Goal: Task Accomplishment & Management: Use online tool/utility

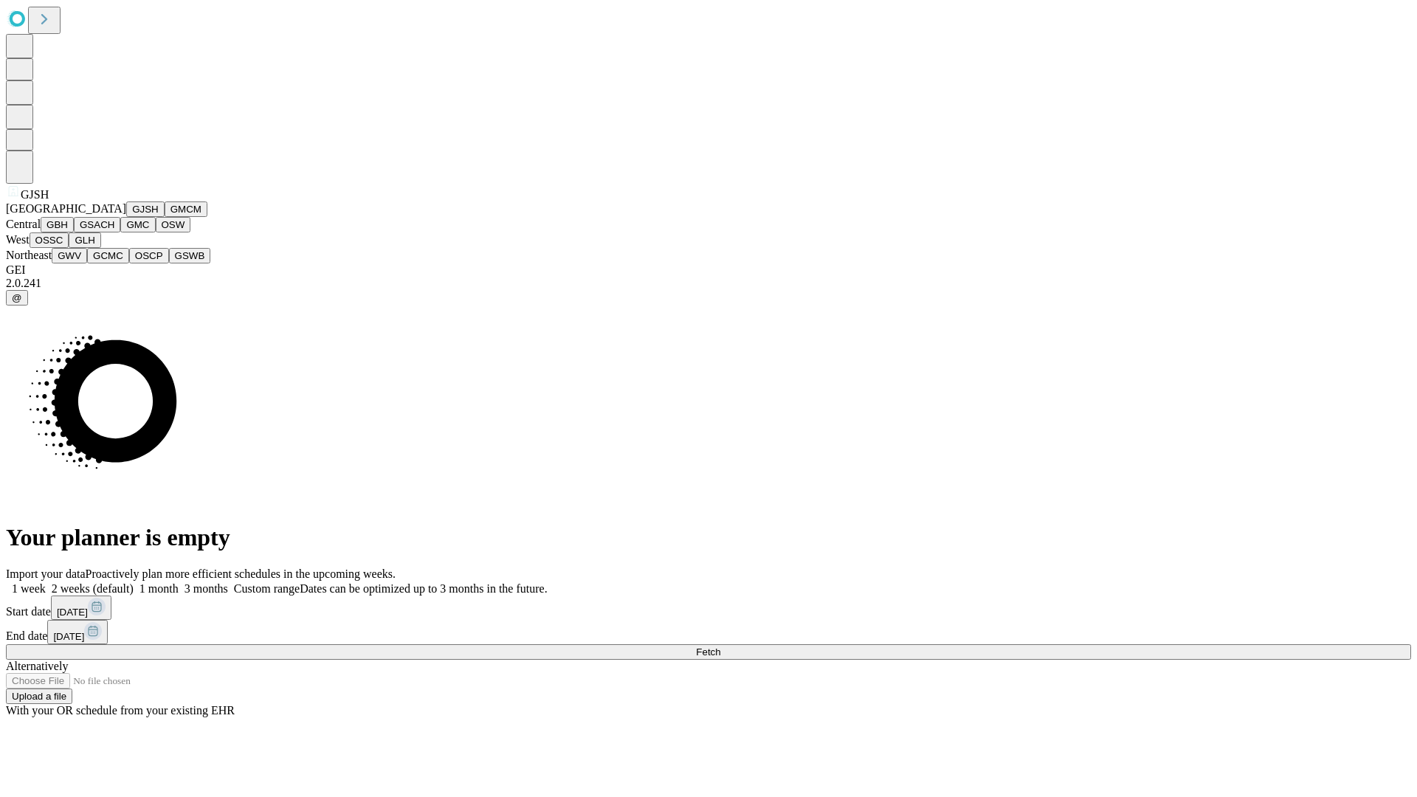
click at [126, 217] on button "GJSH" at bounding box center [145, 208] width 38 height 15
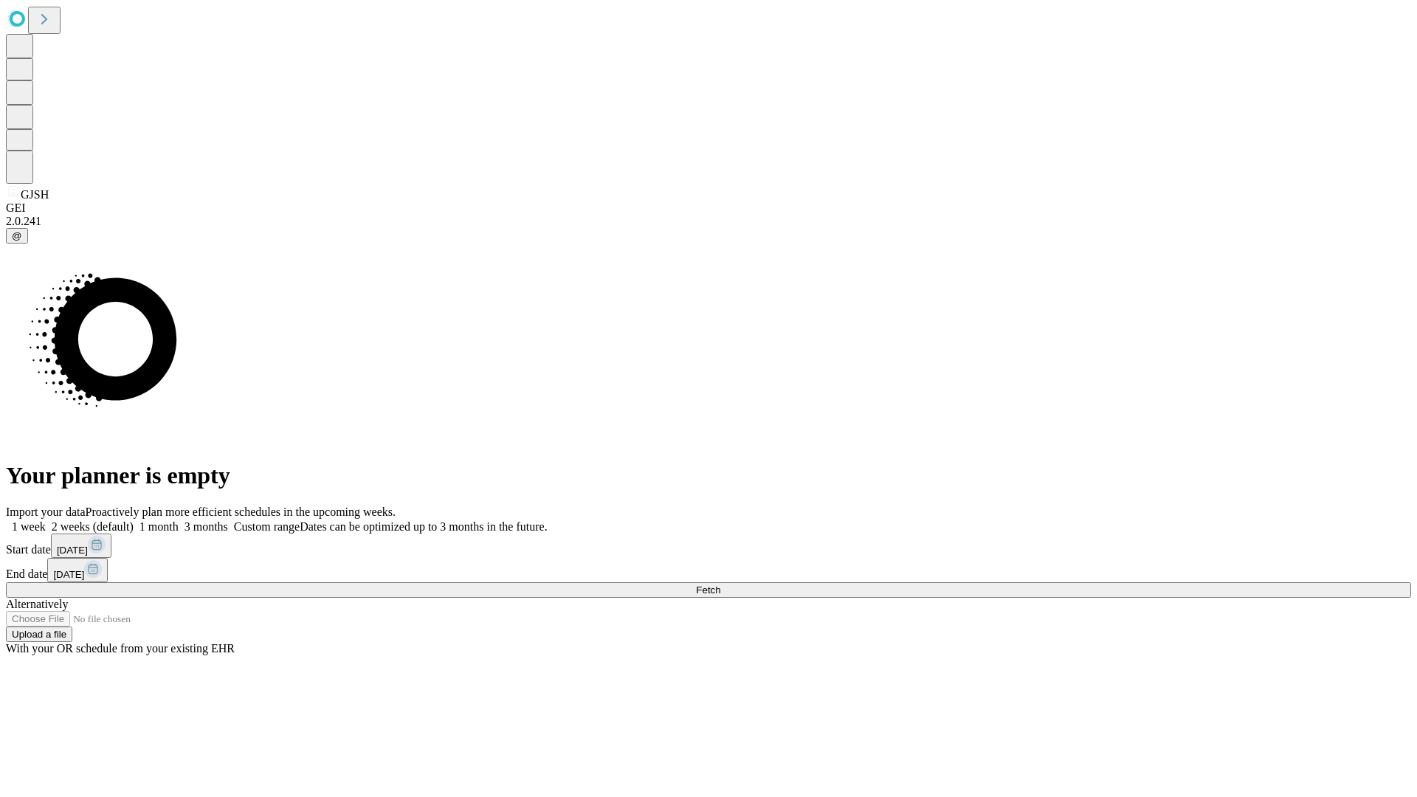
click at [46, 520] on label "1 week" at bounding box center [26, 526] width 40 height 13
click at [720, 584] on span "Fetch" at bounding box center [708, 589] width 24 height 11
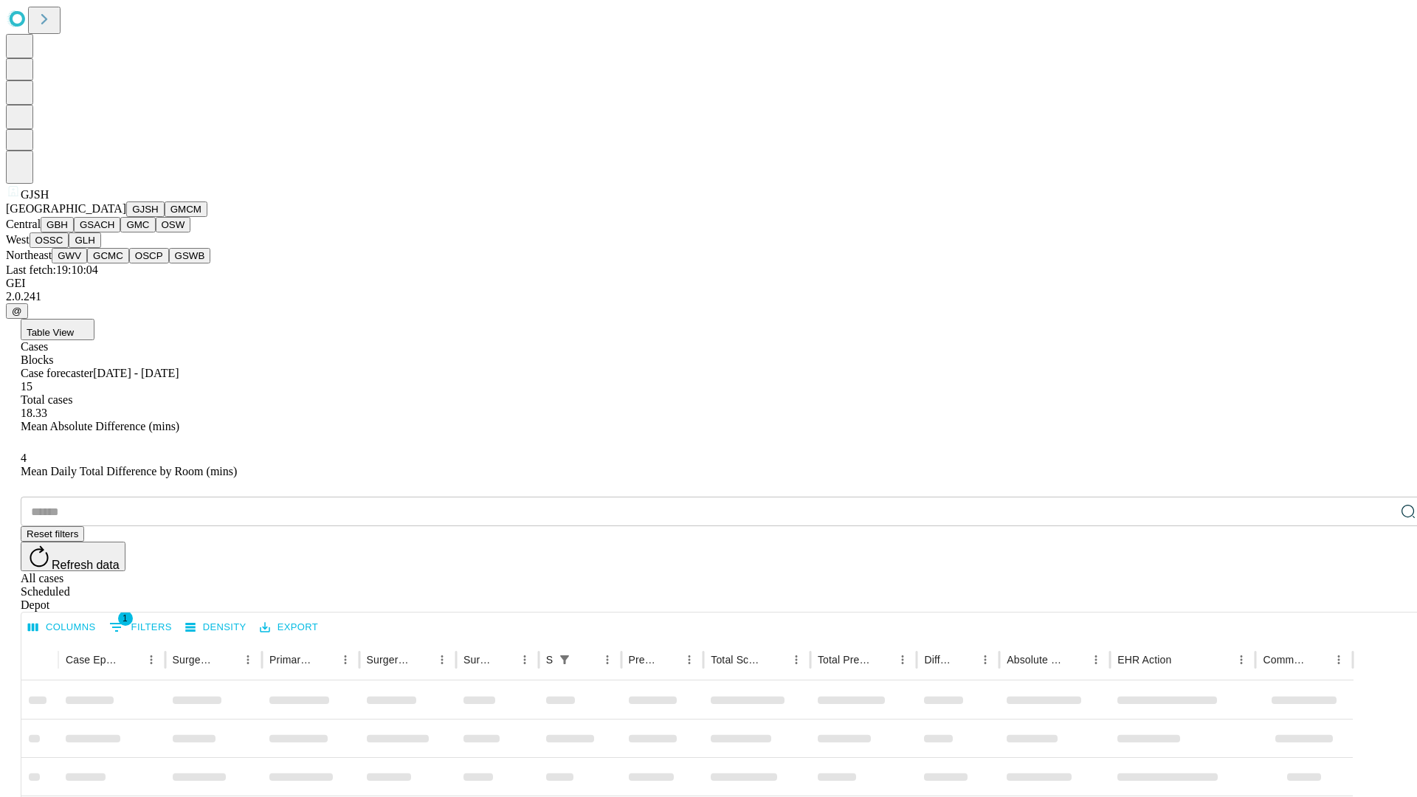
click at [165, 217] on button "GMCM" at bounding box center [186, 208] width 43 height 15
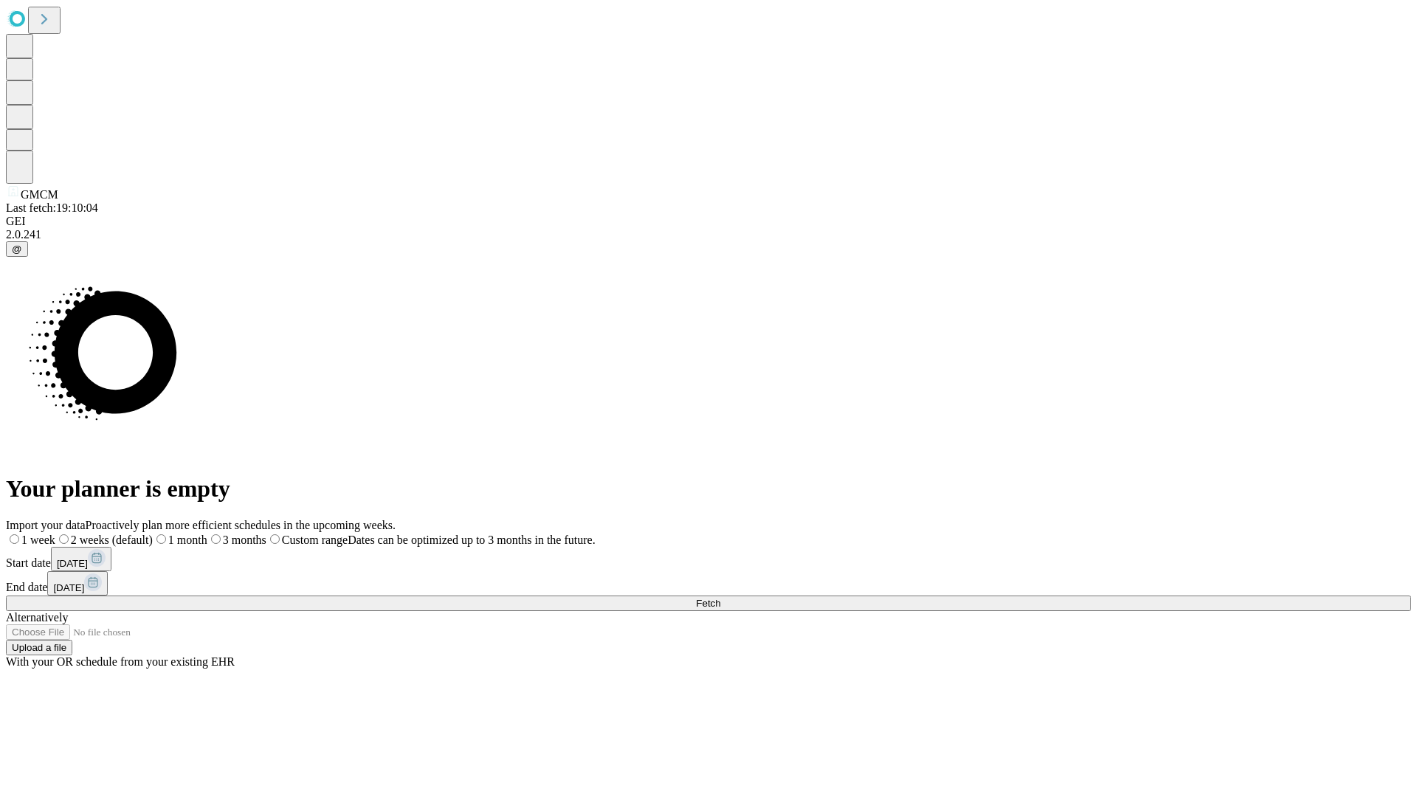
click at [720, 598] on span "Fetch" at bounding box center [708, 603] width 24 height 11
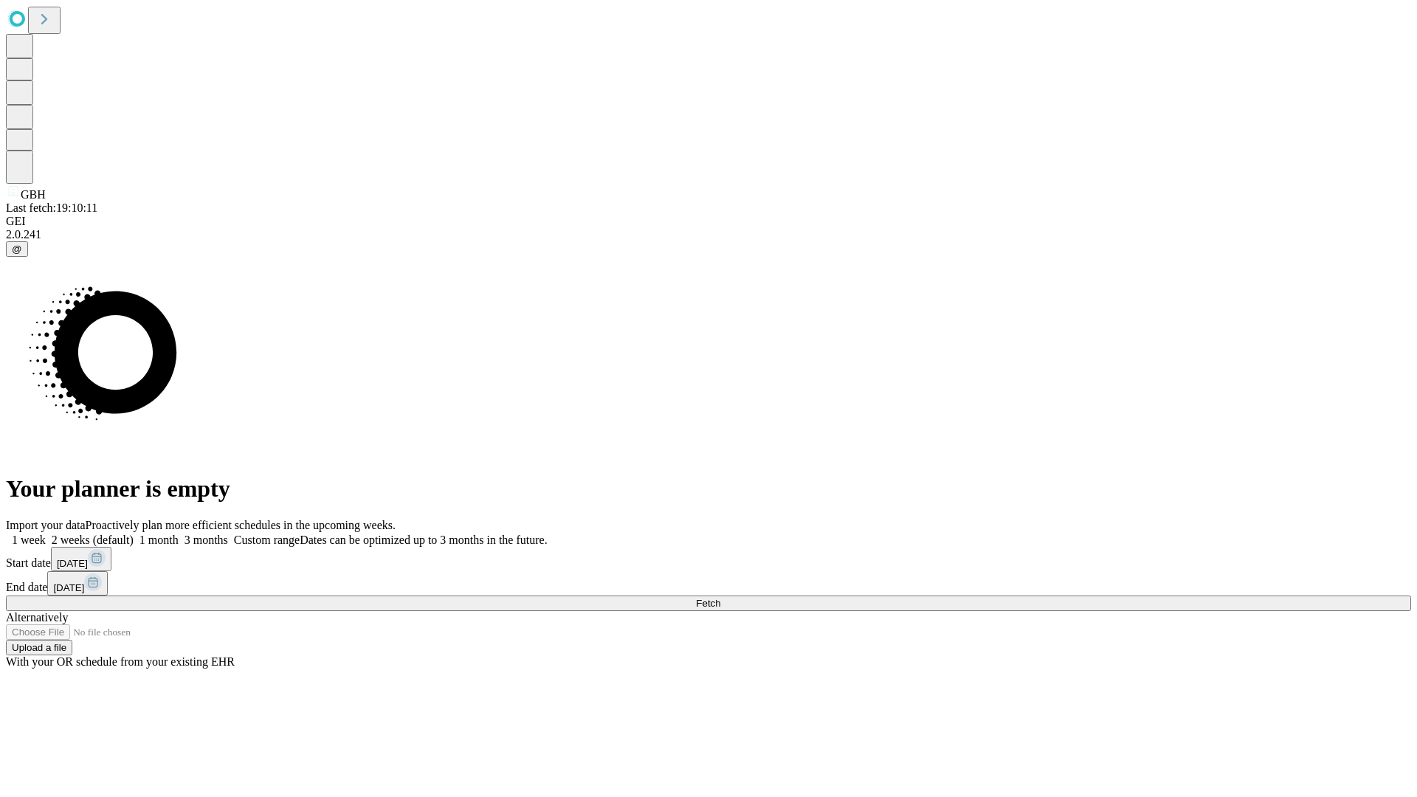
click at [720, 598] on span "Fetch" at bounding box center [708, 603] width 24 height 11
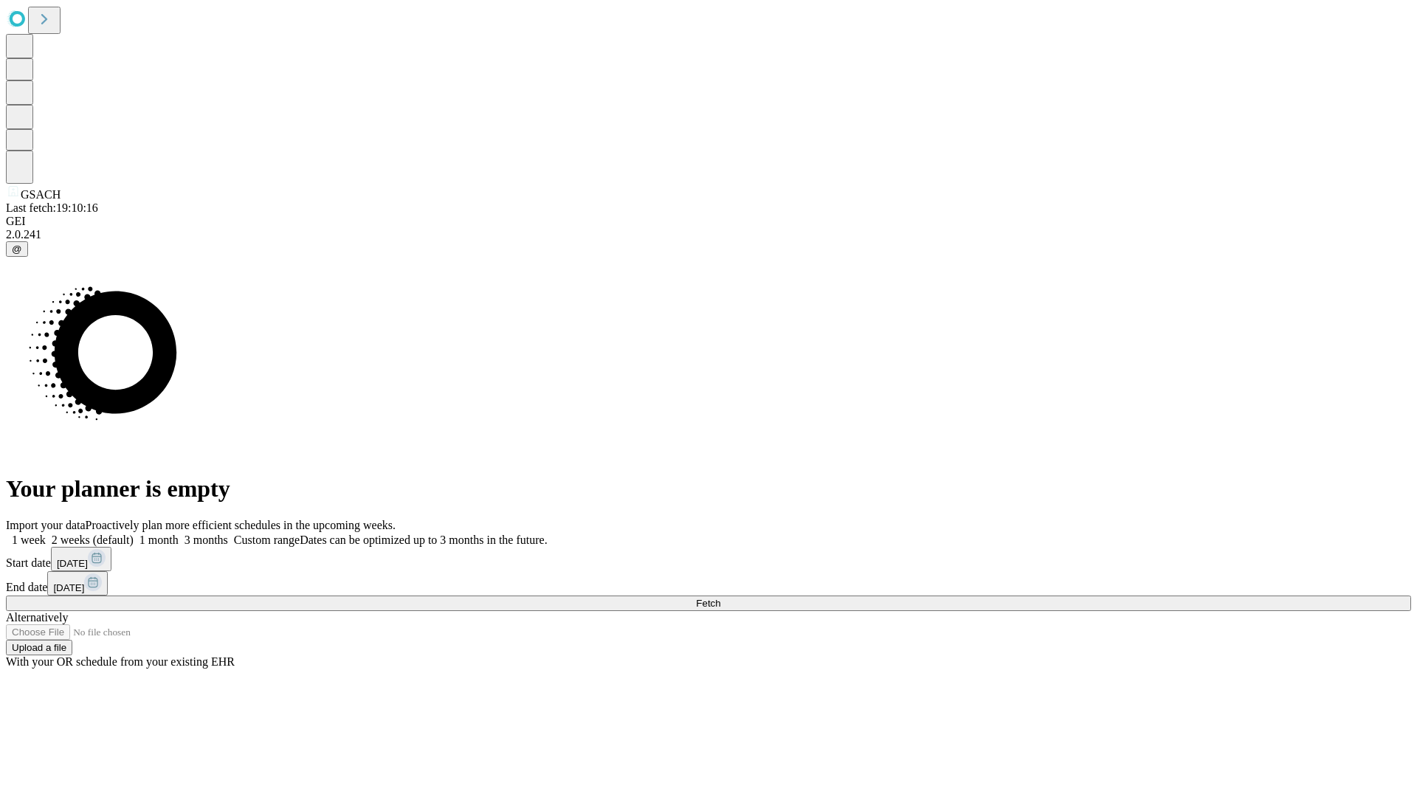
click at [720, 598] on span "Fetch" at bounding box center [708, 603] width 24 height 11
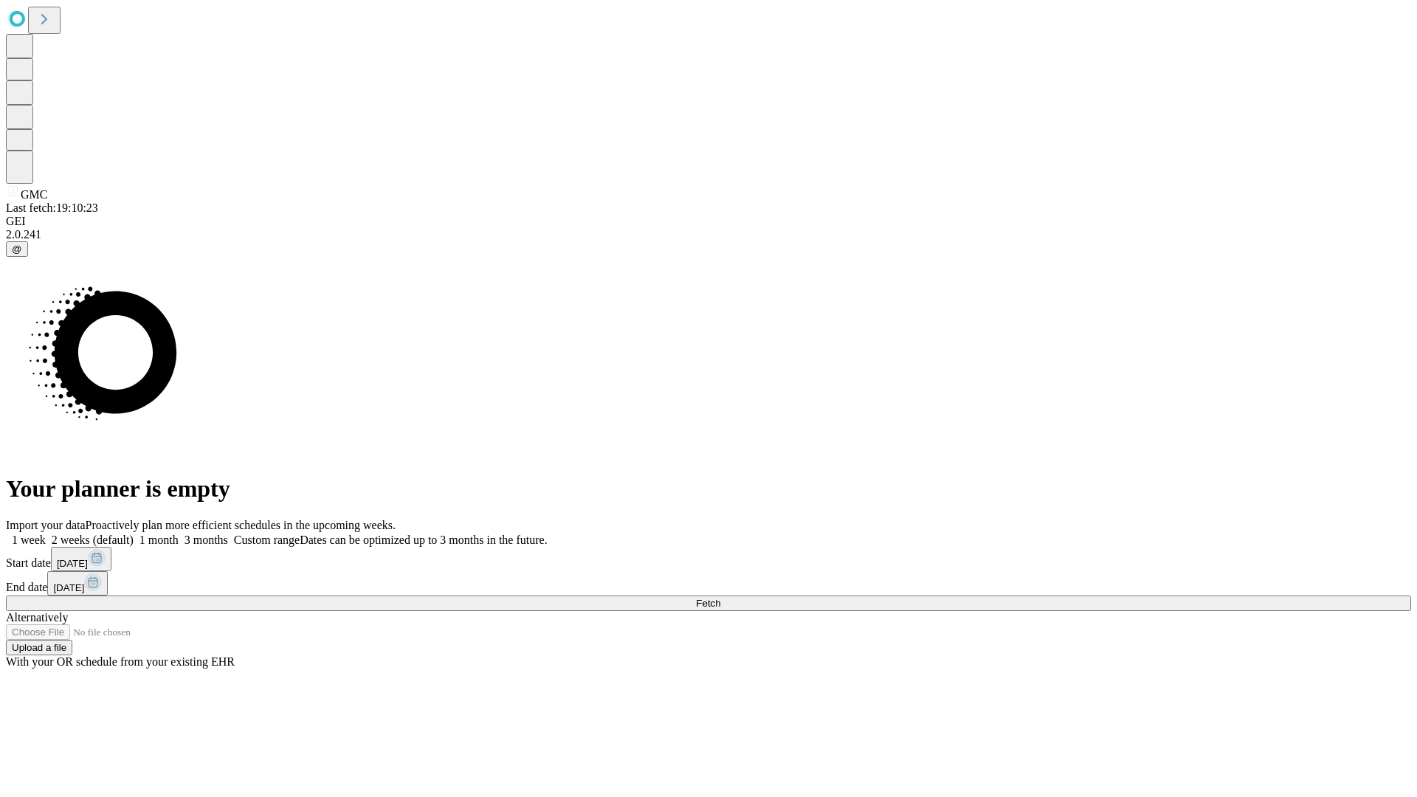
click at [46, 533] on label "1 week" at bounding box center [26, 539] width 40 height 13
click at [720, 598] on span "Fetch" at bounding box center [708, 603] width 24 height 11
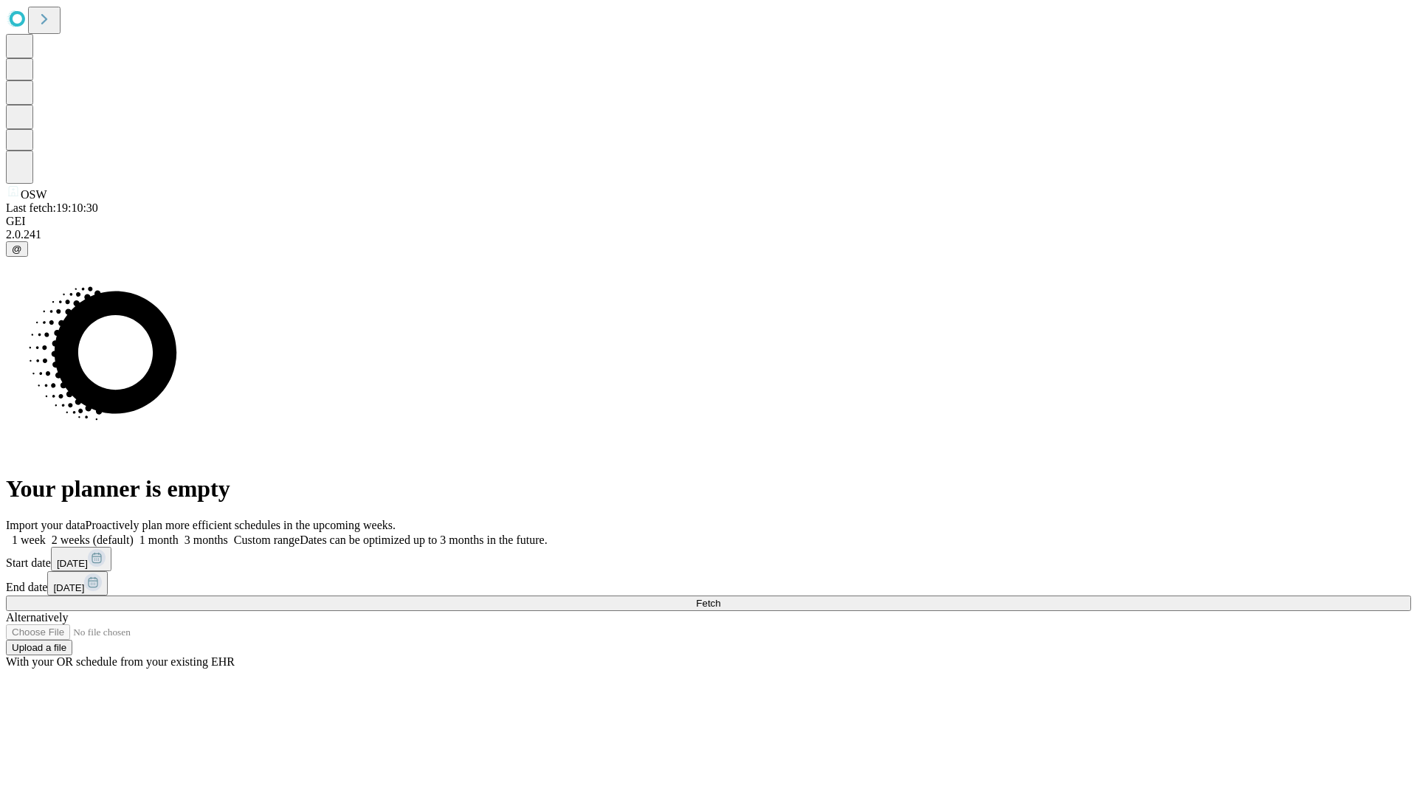
click at [720, 598] on span "Fetch" at bounding box center [708, 603] width 24 height 11
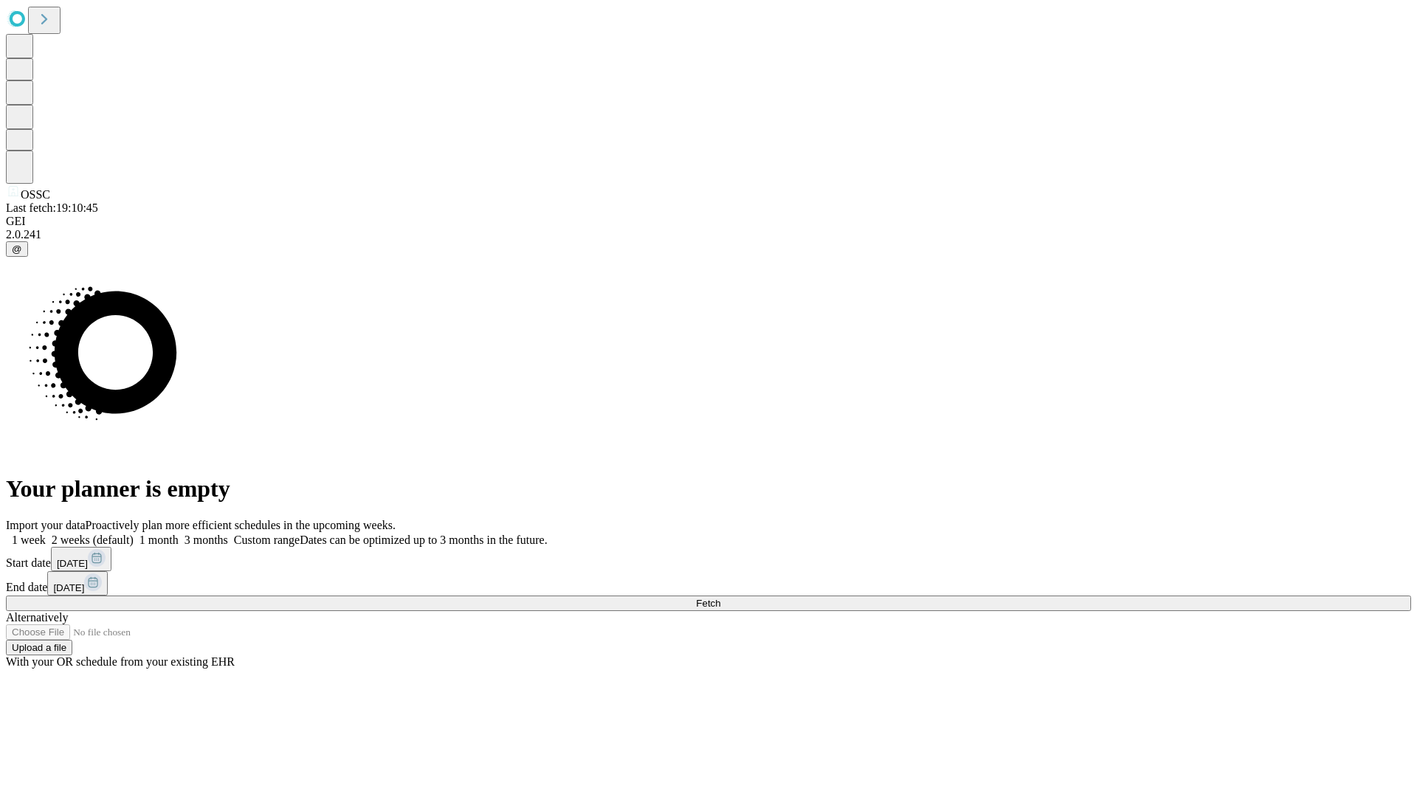
click at [46, 533] on label "1 week" at bounding box center [26, 539] width 40 height 13
click at [720, 598] on span "Fetch" at bounding box center [708, 603] width 24 height 11
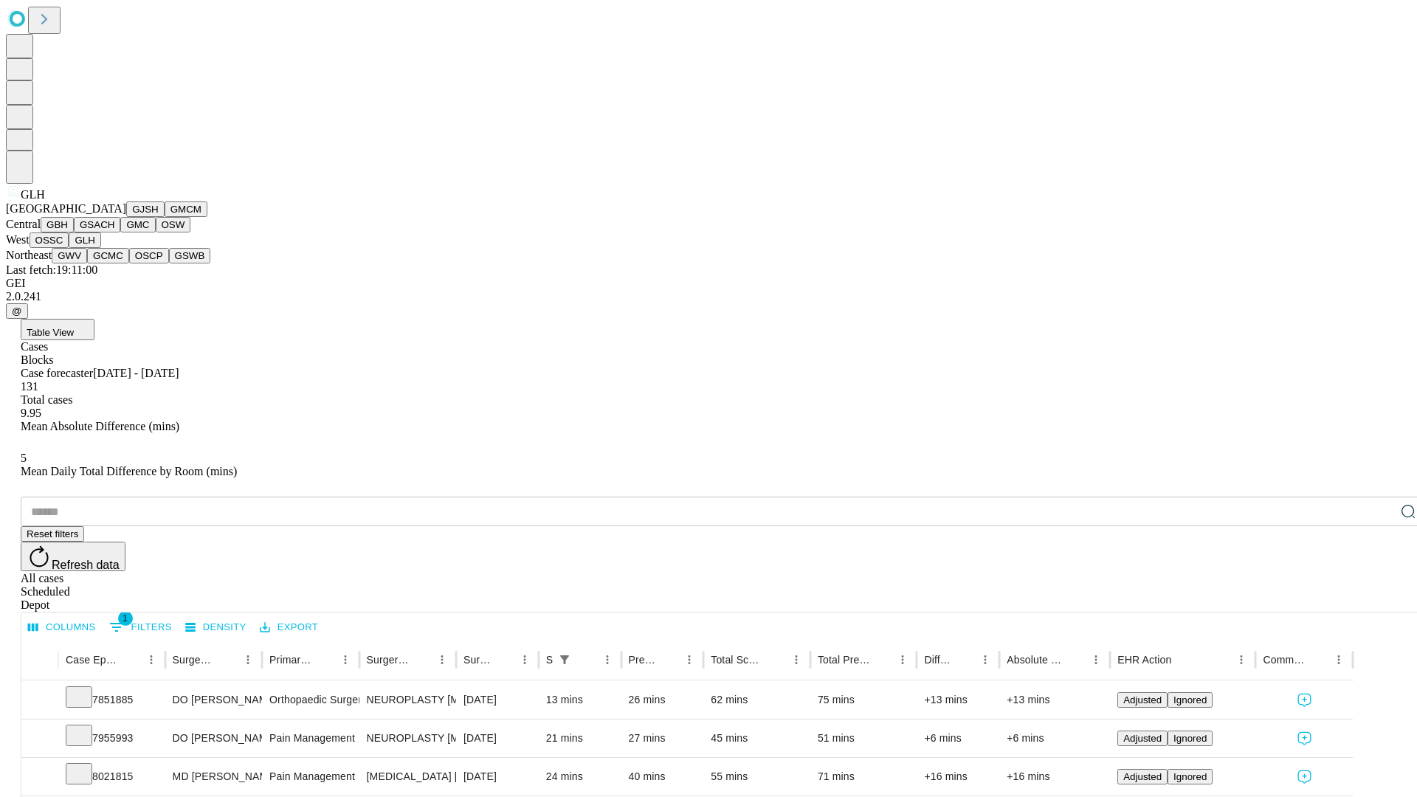
click at [87, 263] on button "GWV" at bounding box center [69, 255] width 35 height 15
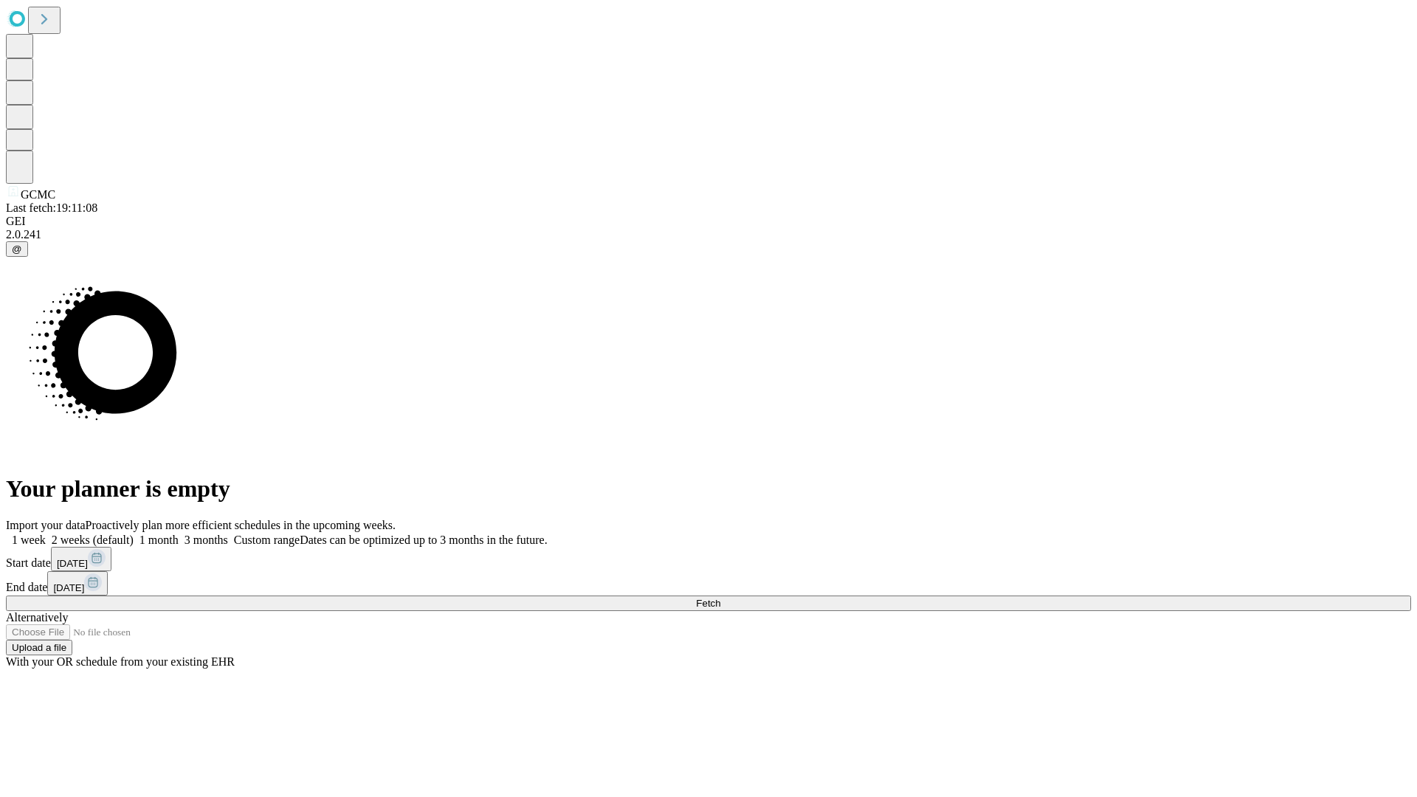
click at [46, 533] on label "1 week" at bounding box center [26, 539] width 40 height 13
click at [720, 598] on span "Fetch" at bounding box center [708, 603] width 24 height 11
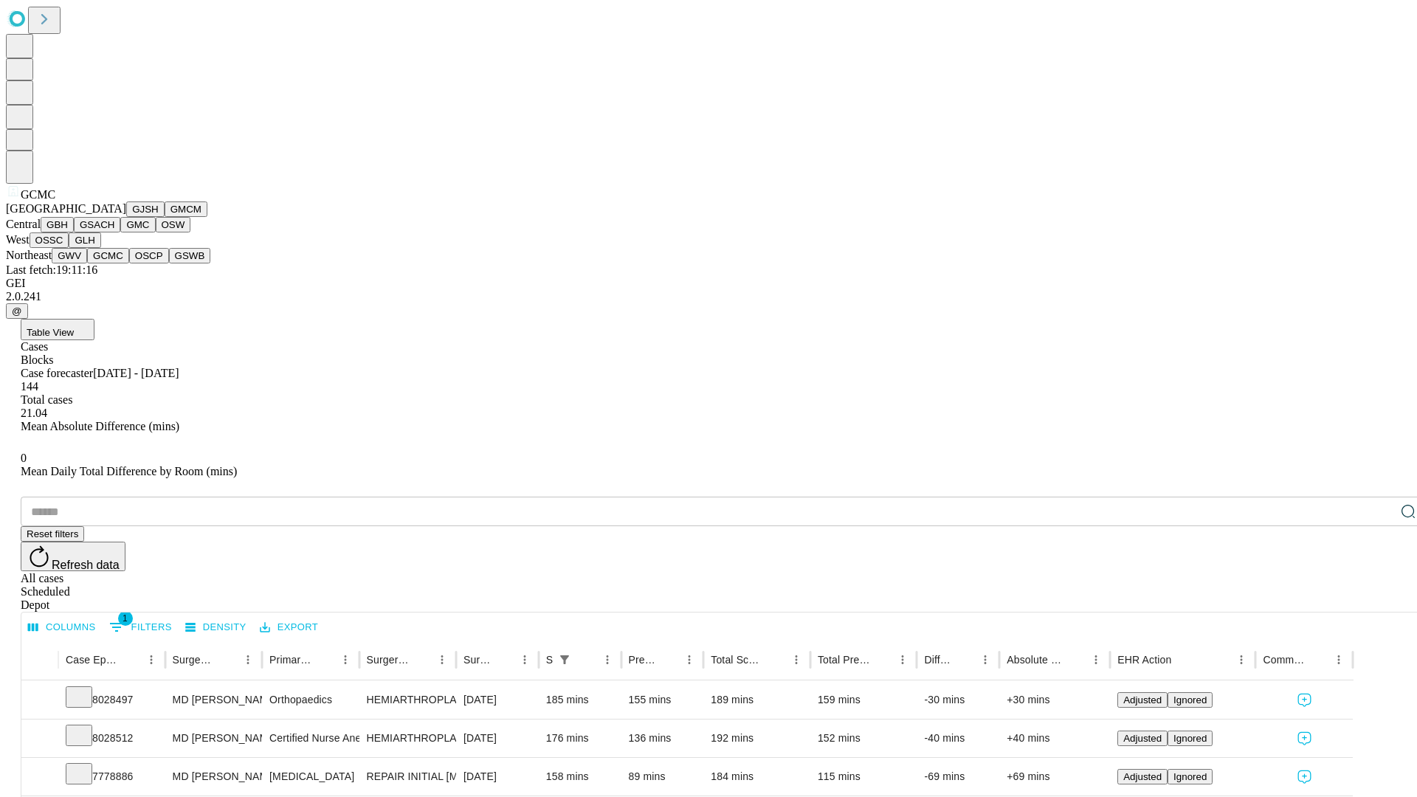
click at [129, 263] on button "OSCP" at bounding box center [149, 255] width 40 height 15
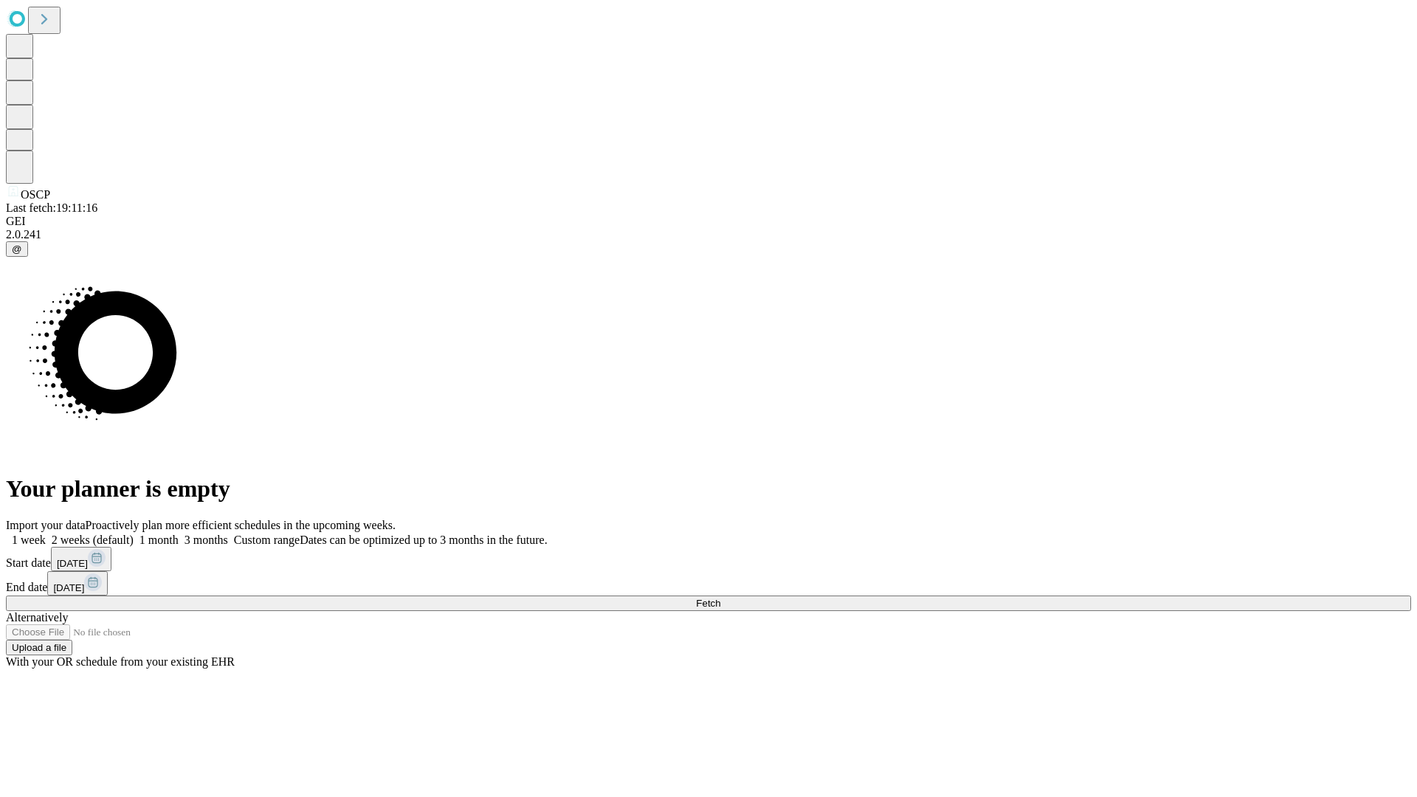
click at [46, 533] on label "1 week" at bounding box center [26, 539] width 40 height 13
click at [720, 598] on span "Fetch" at bounding box center [708, 603] width 24 height 11
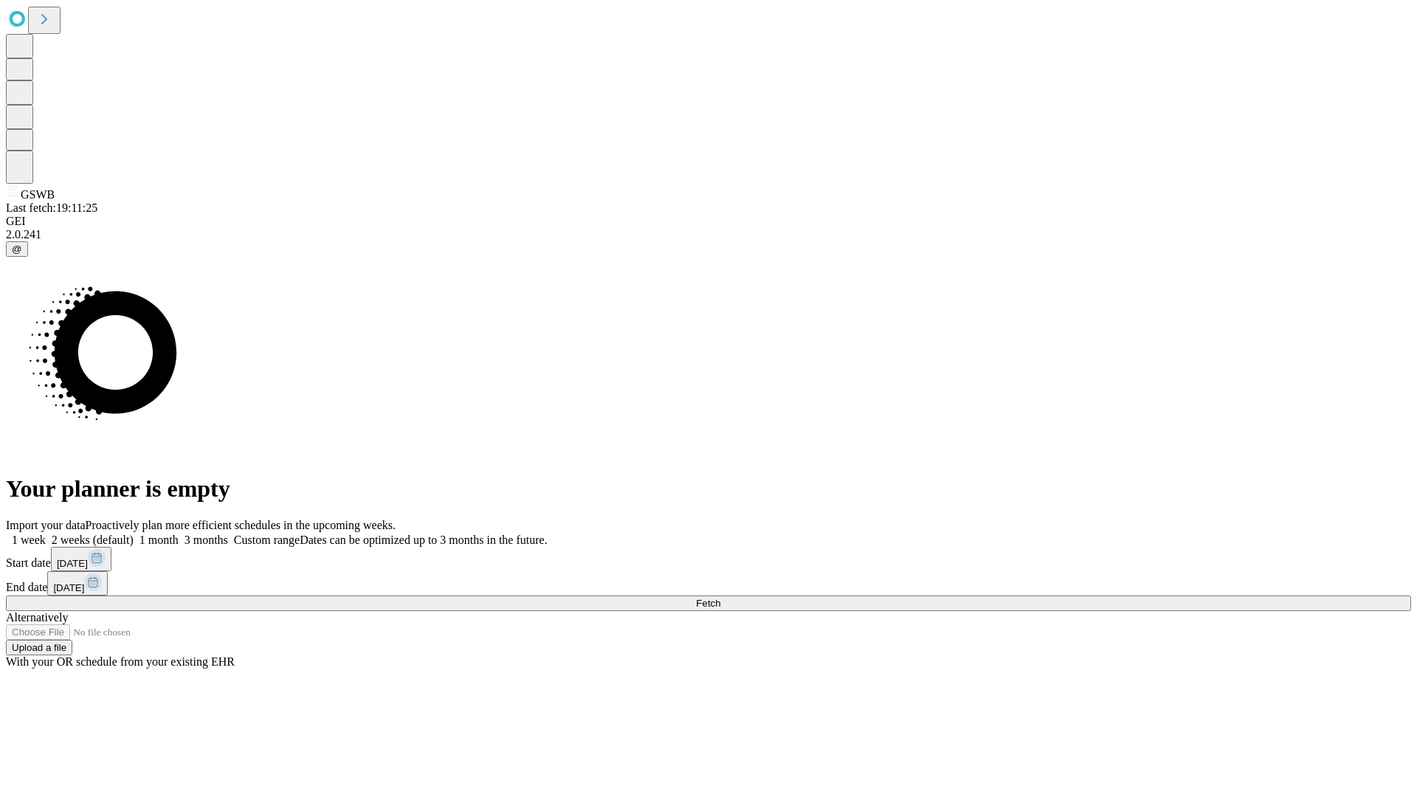
click at [46, 533] on label "1 week" at bounding box center [26, 539] width 40 height 13
click at [720, 598] on span "Fetch" at bounding box center [708, 603] width 24 height 11
